Goal: Information Seeking & Learning: Learn about a topic

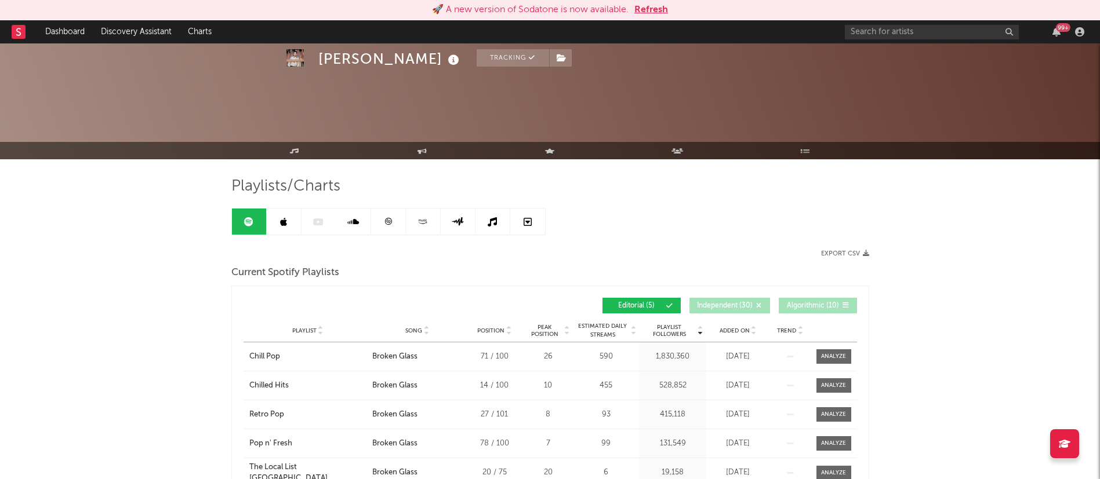
scroll to position [941, 0]
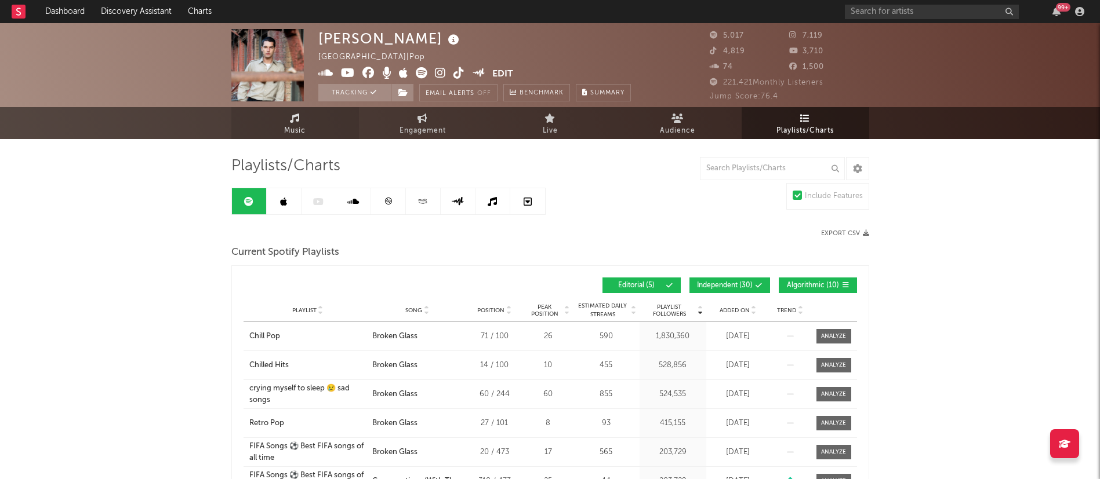
click at [279, 134] on link "Music" at bounding box center [295, 123] width 128 height 32
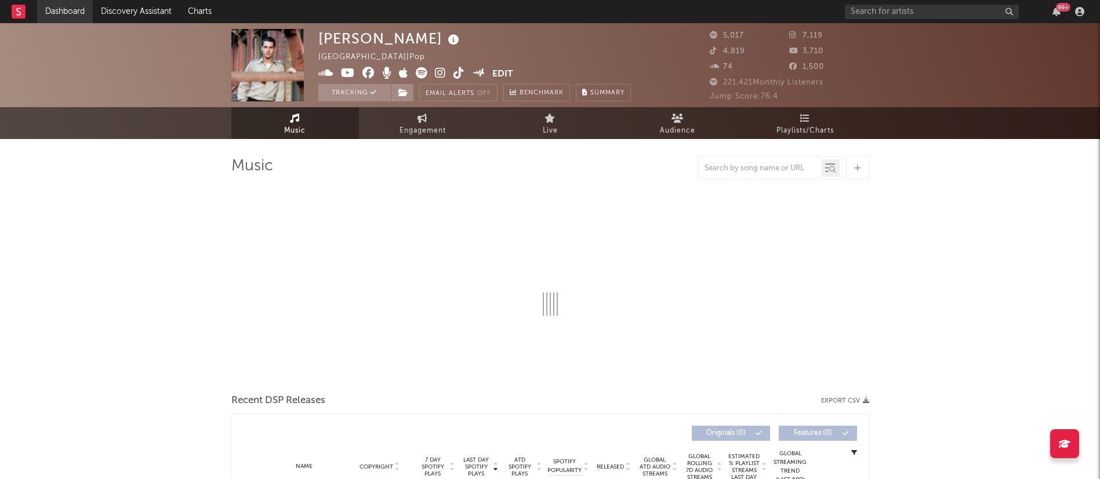
click at [75, 12] on link "Dashboard" at bounding box center [65, 11] width 56 height 23
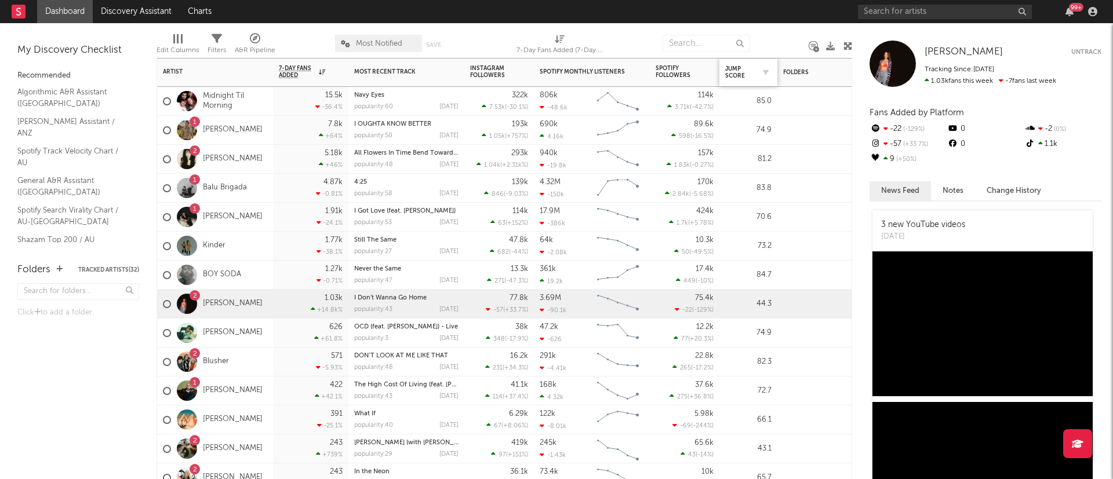
click at [738, 61] on div "Jump Score" at bounding box center [748, 72] width 46 height 24
click at [734, 70] on div "Jump Score" at bounding box center [739, 72] width 29 height 14
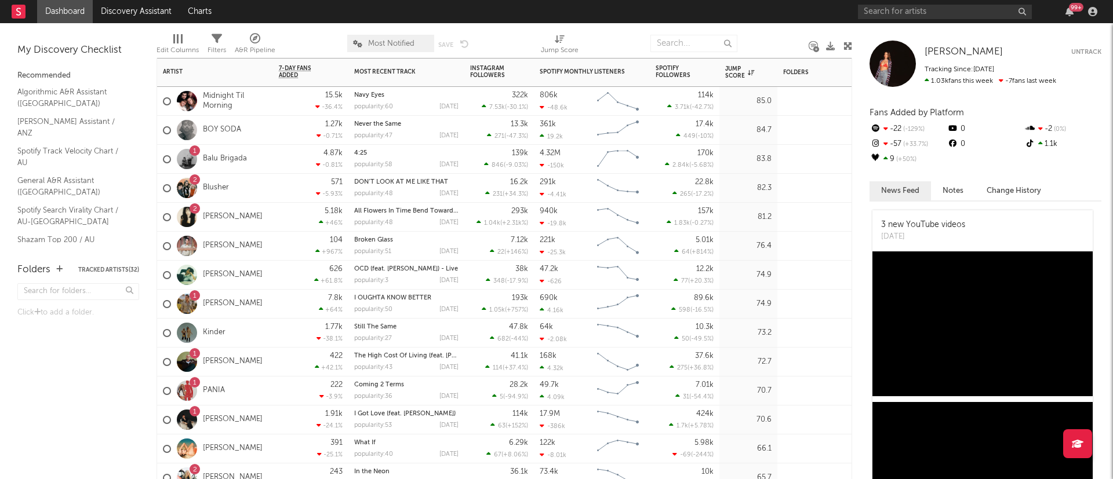
click at [260, 245] on div "[PERSON_NAME]" at bounding box center [215, 246] width 116 height 29
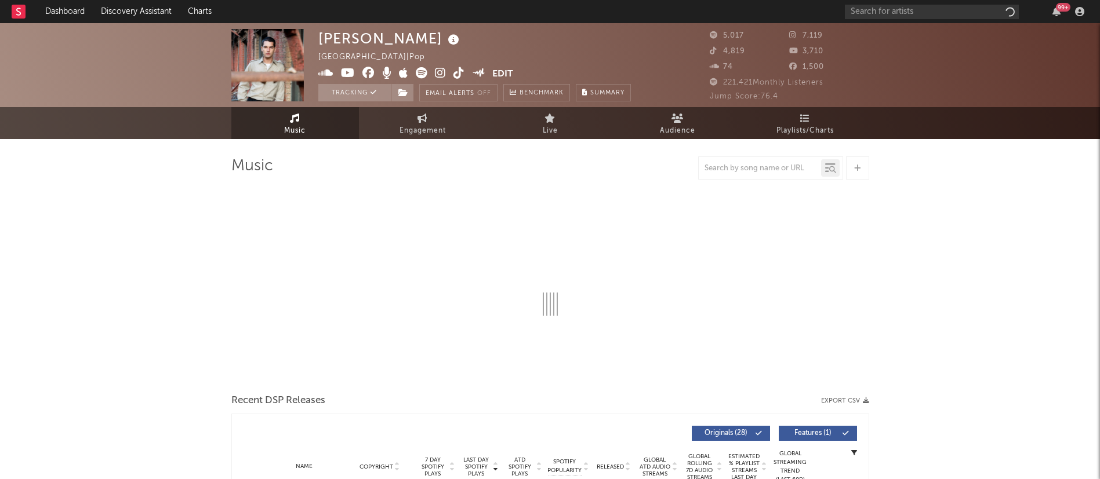
select select "6m"
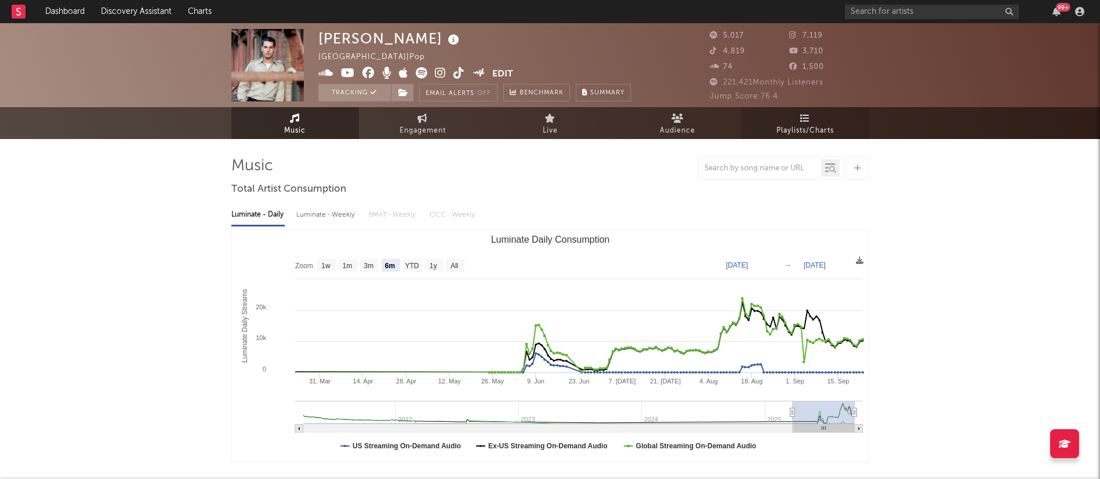
click at [813, 126] on span "Playlists/Charts" at bounding box center [804, 131] width 57 height 14
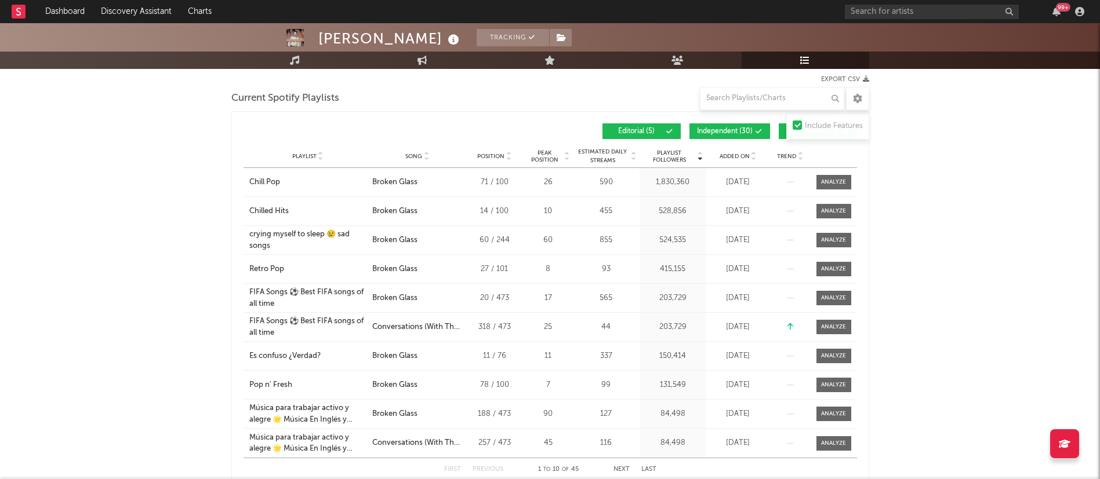
scroll to position [153, 0]
click at [727, 130] on span "Independent ( 30 )" at bounding box center [725, 132] width 56 height 7
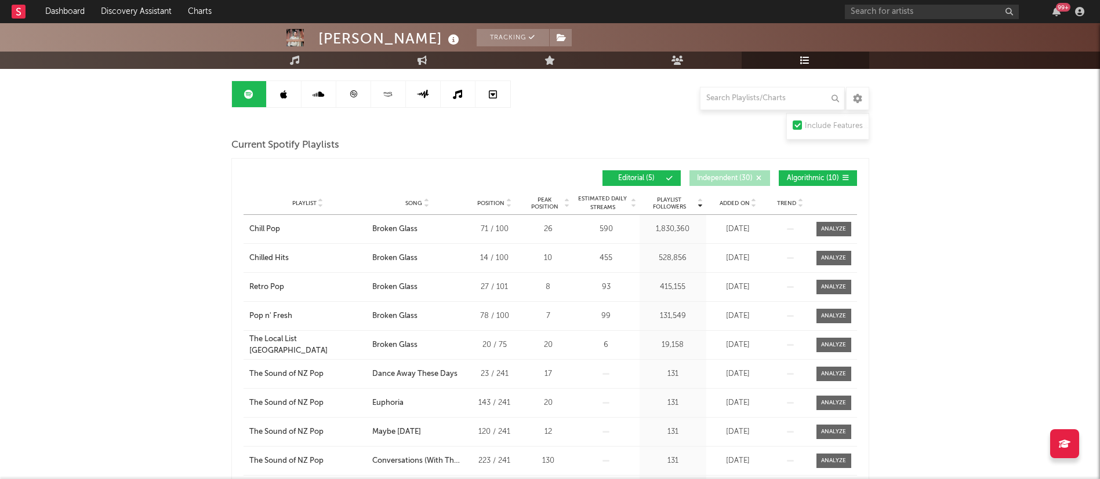
scroll to position [96, 0]
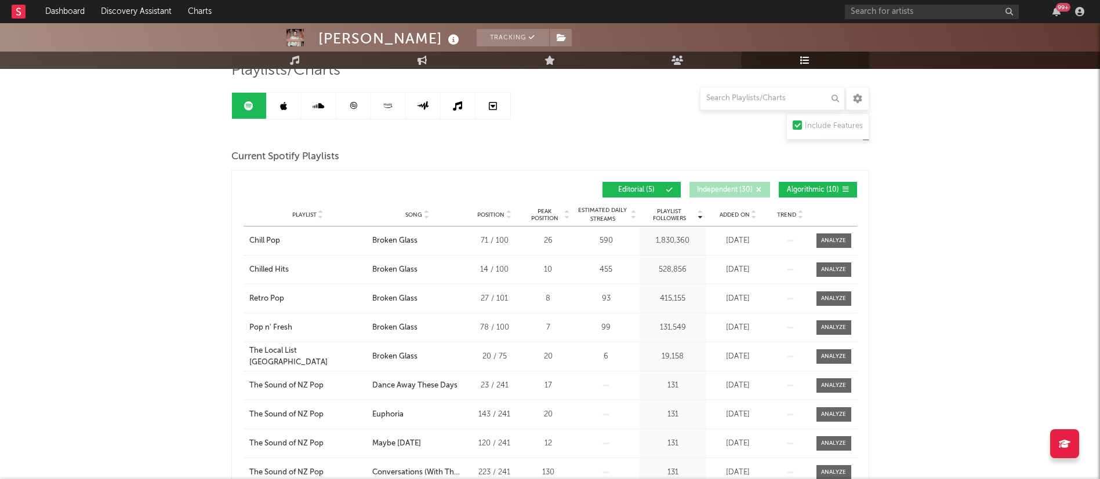
click at [806, 188] on span "Algorithmic ( 10 )" at bounding box center [812, 190] width 53 height 7
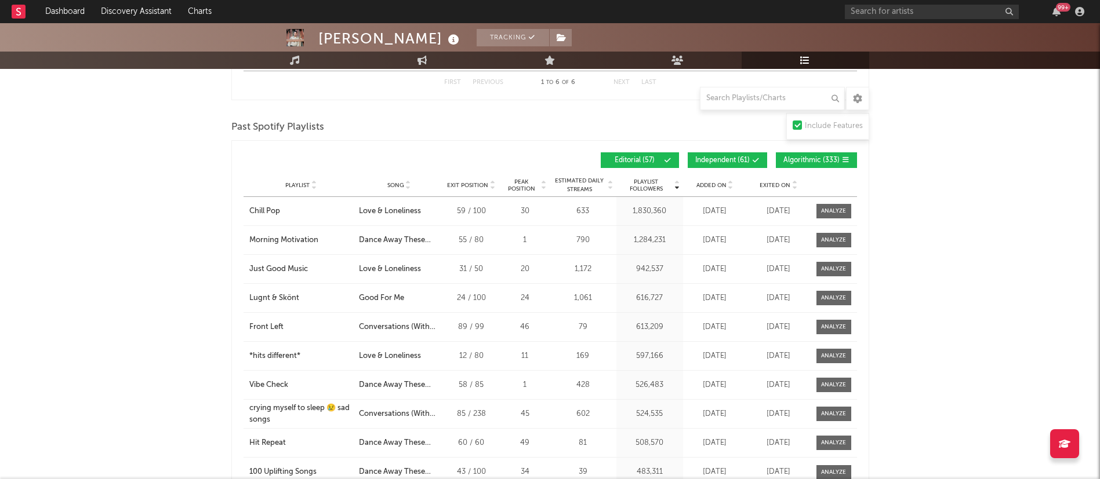
scroll to position [1042, 0]
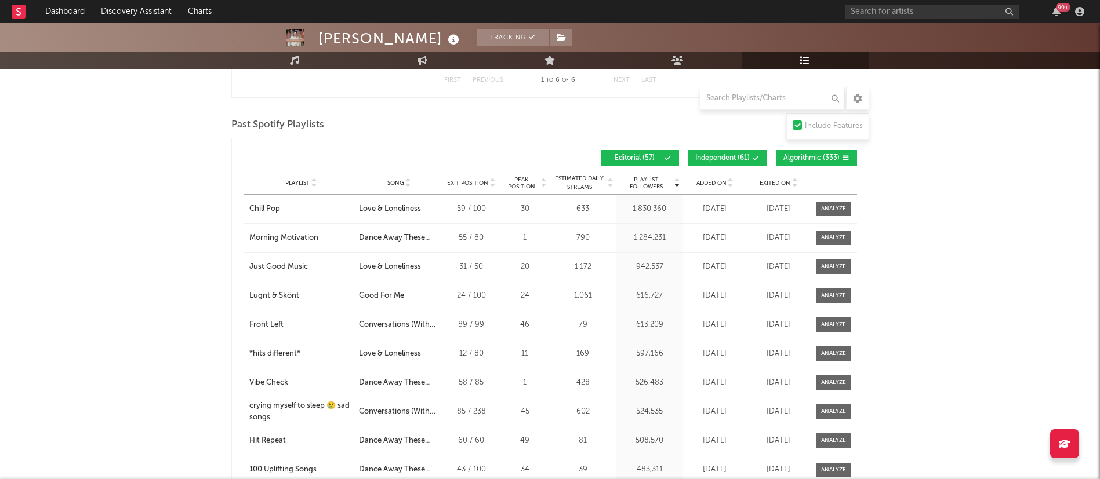
click at [704, 155] on span "Independent ( 61 )" at bounding box center [722, 158] width 54 height 7
click at [812, 150] on button "Algorithmic ( 333 )" at bounding box center [816, 158] width 81 height 16
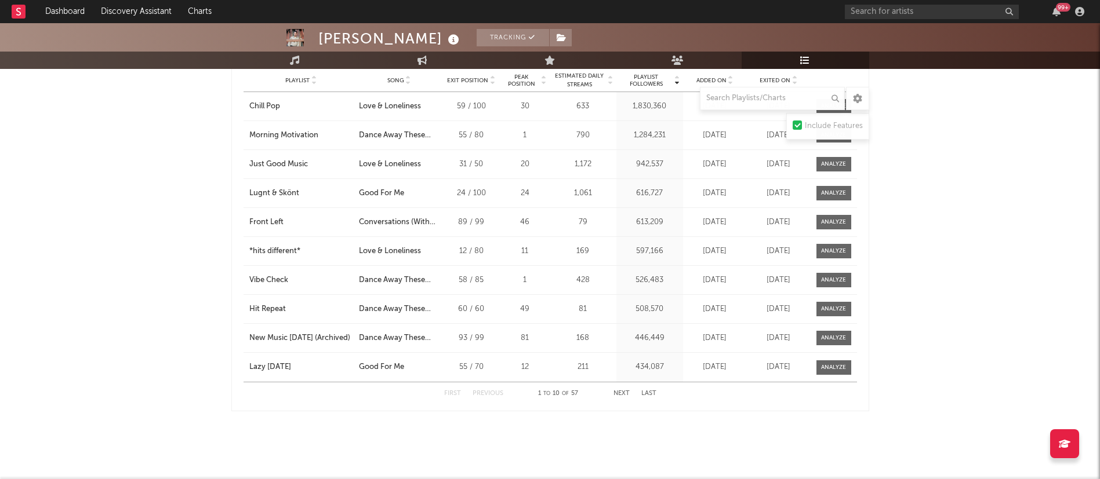
click at [616, 395] on button "Next" at bounding box center [621, 394] width 16 height 6
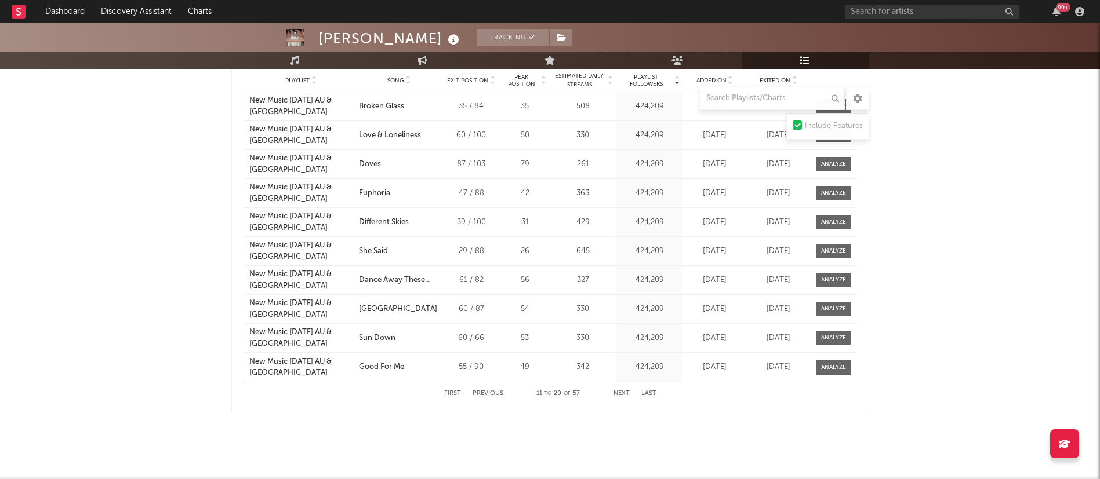
click at [615, 396] on div "First Previous 11 to 20 of 57 Next Last" at bounding box center [550, 394] width 212 height 23
click at [623, 391] on button "Next" at bounding box center [621, 394] width 16 height 6
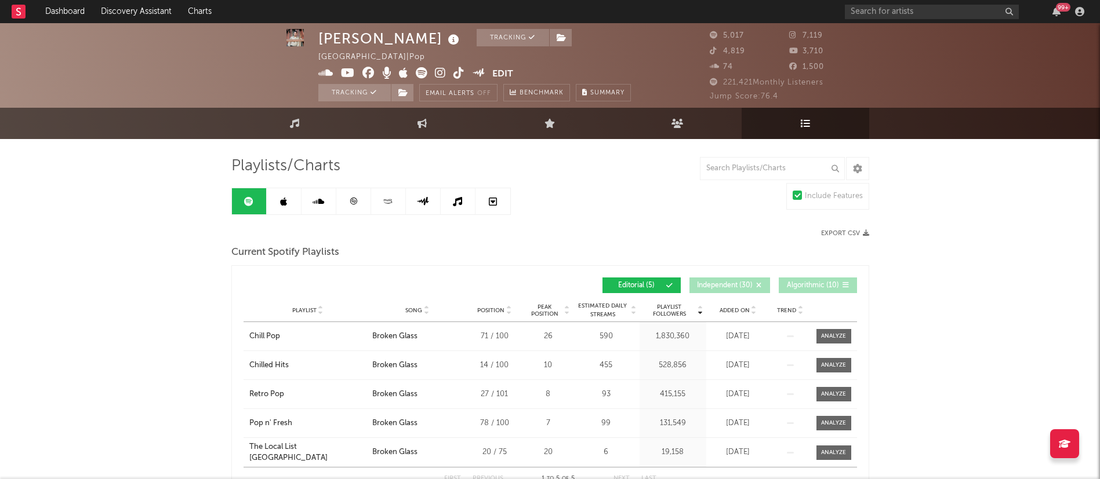
scroll to position [1, 0]
